Goal: Task Accomplishment & Management: Manage account settings

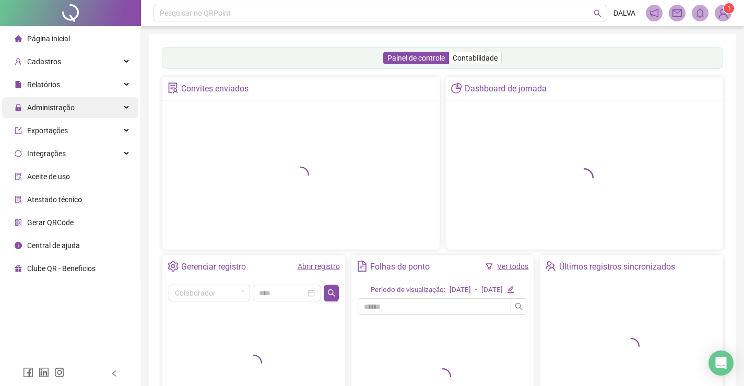
click at [87, 104] on div "Administração" at bounding box center [70, 107] width 136 height 21
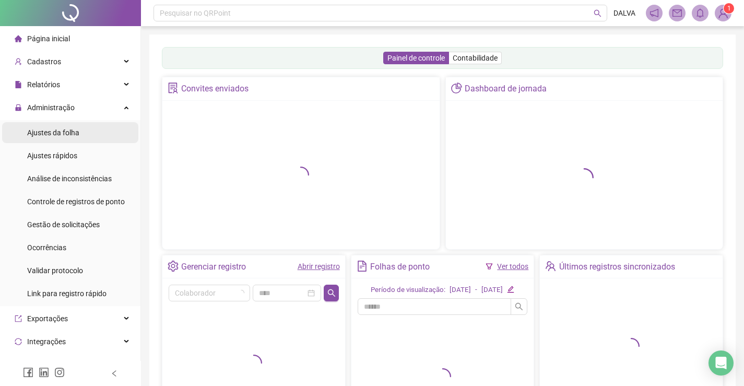
click at [75, 136] on span "Ajustes da folha" at bounding box center [53, 132] width 52 height 8
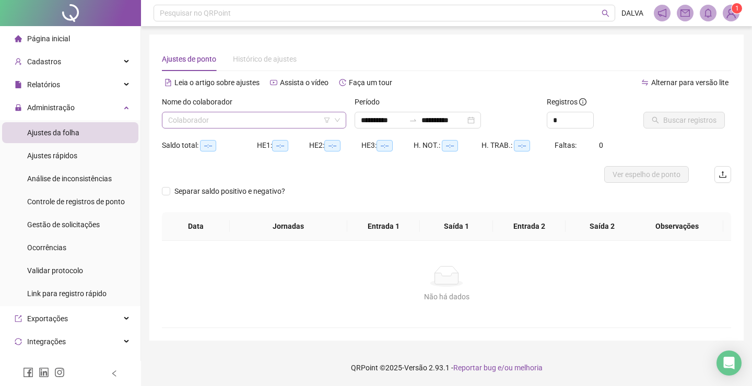
click at [227, 121] on input "search" at bounding box center [249, 120] width 162 height 16
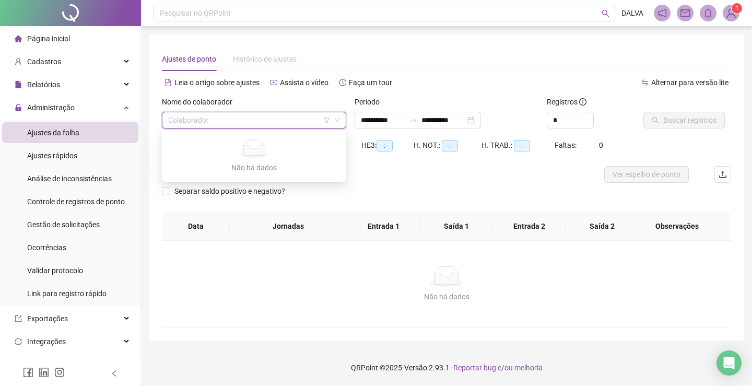
type input "*"
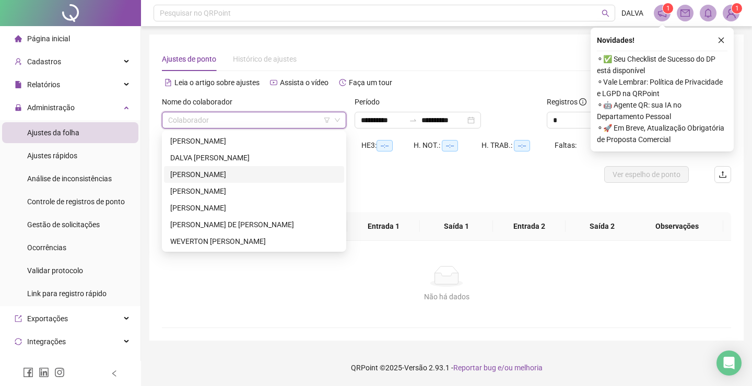
click at [224, 173] on div "[PERSON_NAME]" at bounding box center [254, 174] width 168 height 11
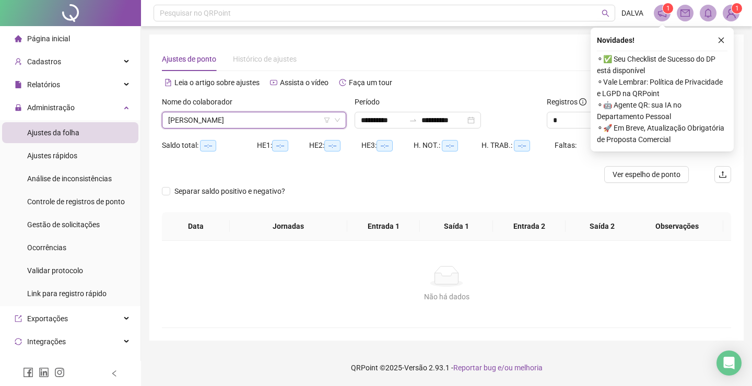
type input "**********"
click at [719, 41] on icon "close" at bounding box center [720, 40] width 7 height 7
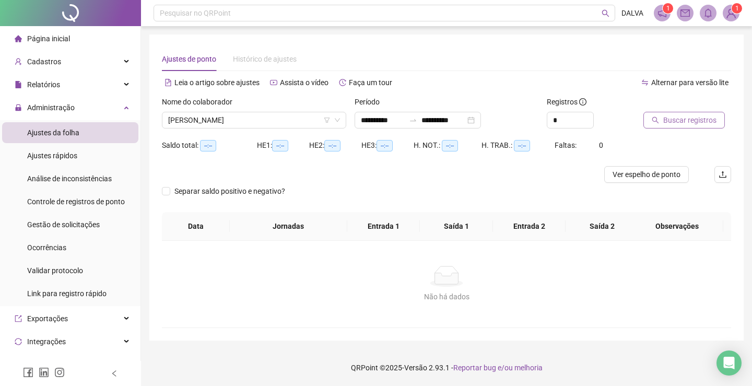
click at [687, 128] on button "Buscar registros" at bounding box center [683, 120] width 81 height 17
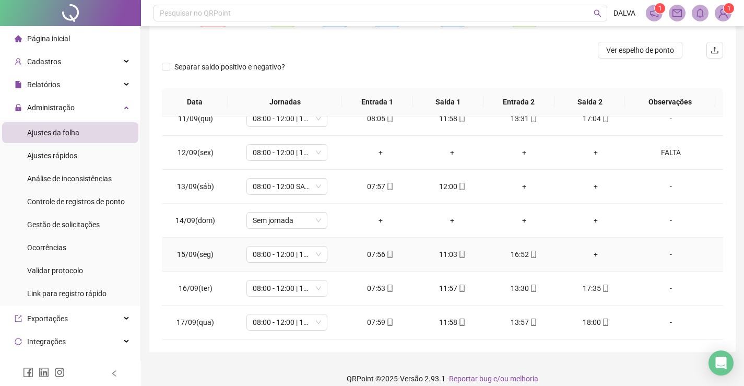
scroll to position [135, 0]
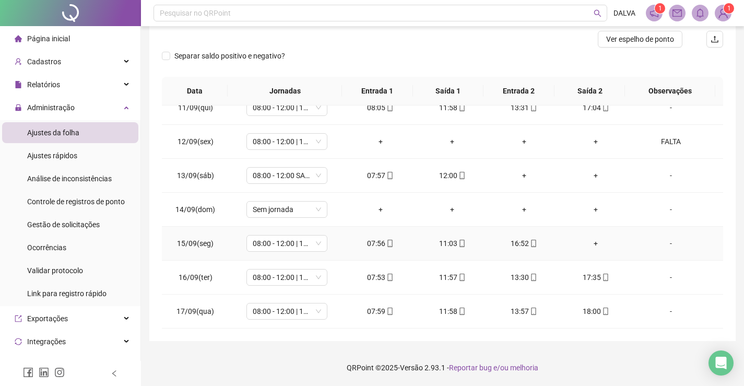
click at [587, 243] on div "+" at bounding box center [595, 243] width 55 height 11
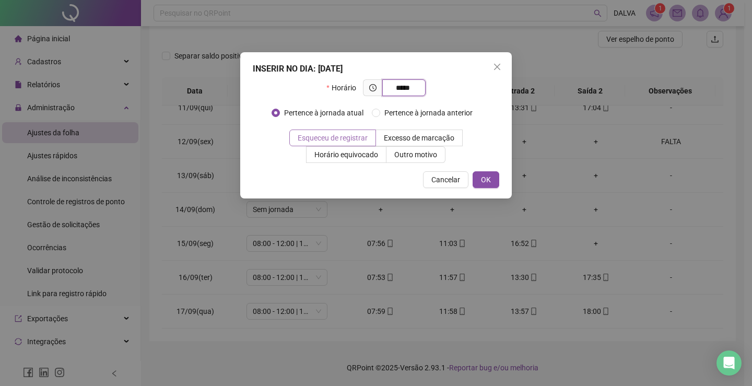
type input "*****"
click at [341, 136] on span "Esqueceu de registrar" at bounding box center [333, 138] width 70 height 8
click at [491, 173] on button "OK" at bounding box center [485, 179] width 27 height 17
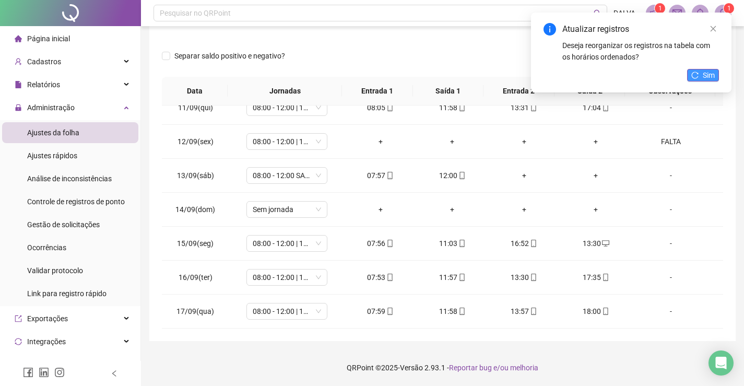
click at [700, 73] on button "Sim" at bounding box center [703, 75] width 32 height 13
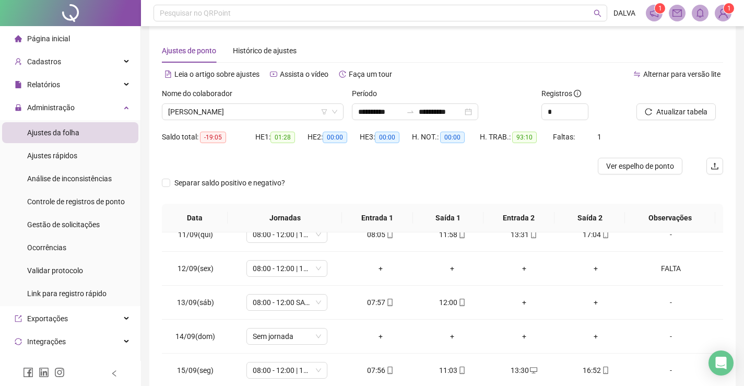
scroll to position [0, 0]
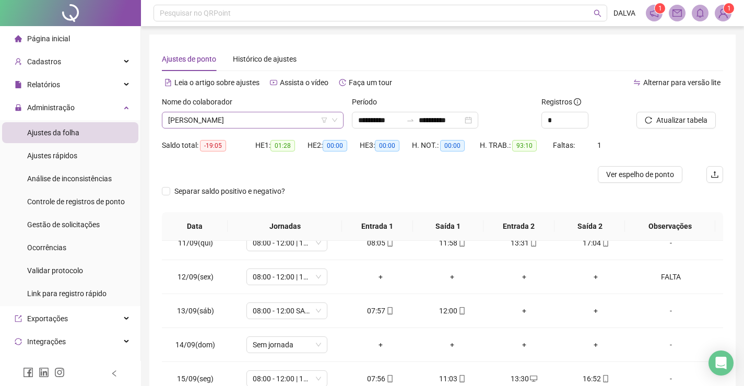
click at [331, 120] on icon "down" at bounding box center [334, 120] width 6 height 6
click at [291, 120] on span "[PERSON_NAME]" at bounding box center [252, 120] width 169 height 16
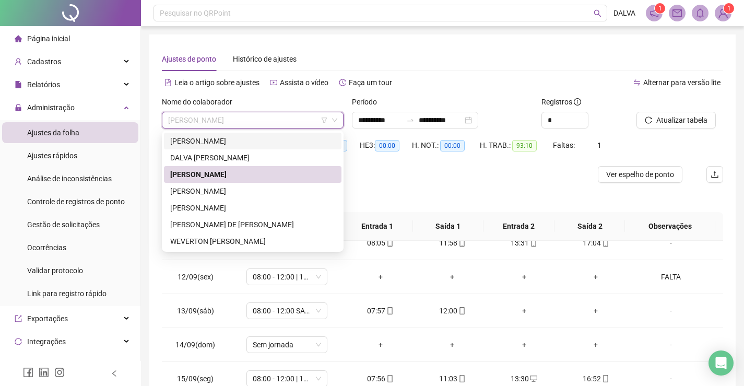
click at [241, 137] on div "[PERSON_NAME]" at bounding box center [252, 140] width 165 height 11
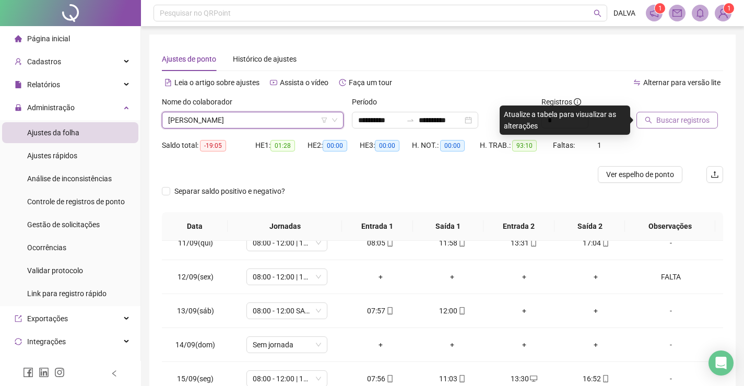
click at [691, 124] on span "Buscar registros" at bounding box center [682, 119] width 53 height 11
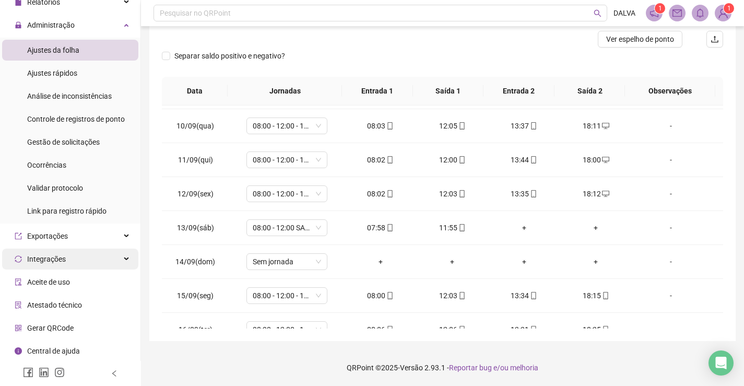
scroll to position [83, 0]
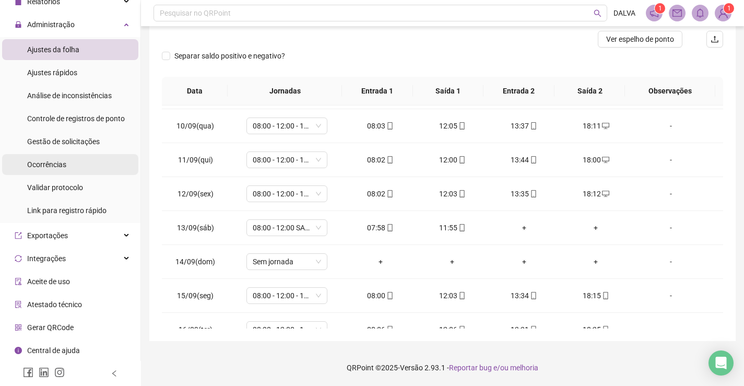
click at [65, 163] on span "Ocorrências" at bounding box center [46, 164] width 39 height 8
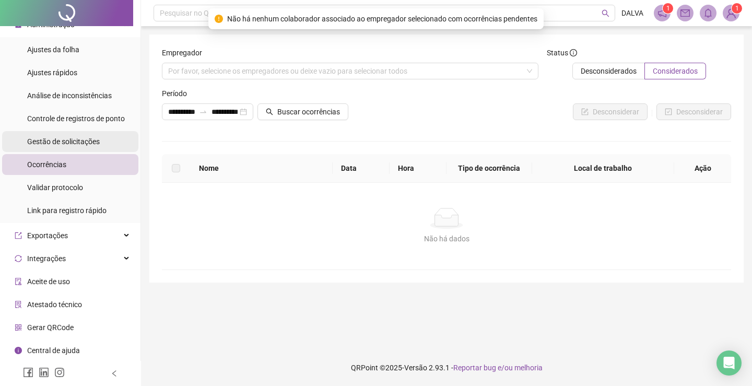
click at [64, 147] on div "Gestão de solicitações" at bounding box center [63, 141] width 73 height 21
